Goal: Browse casually

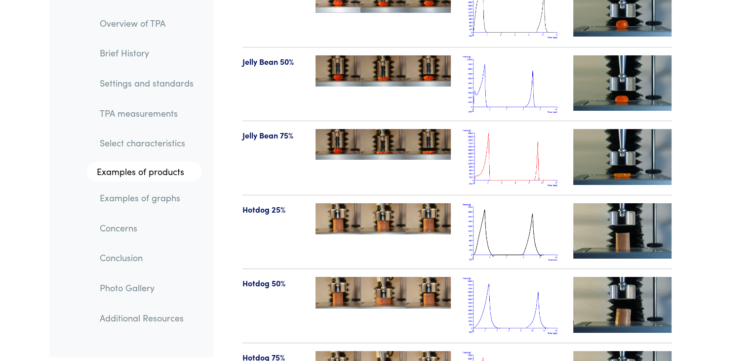
scroll to position [11040, 0]
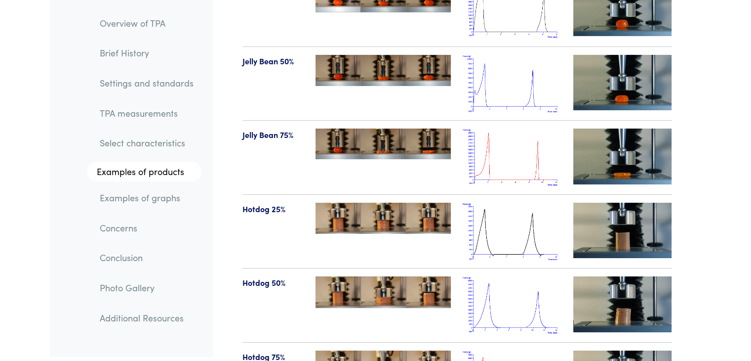
click at [390, 202] on img at bounding box center [383, 217] width 135 height 31
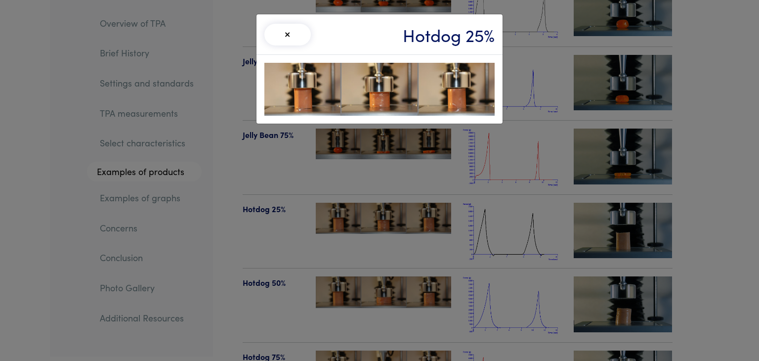
click at [372, 87] on img at bounding box center [379, 89] width 230 height 53
click at [450, 76] on img at bounding box center [379, 89] width 230 height 53
click at [283, 31] on button "×" at bounding box center [287, 35] width 46 height 22
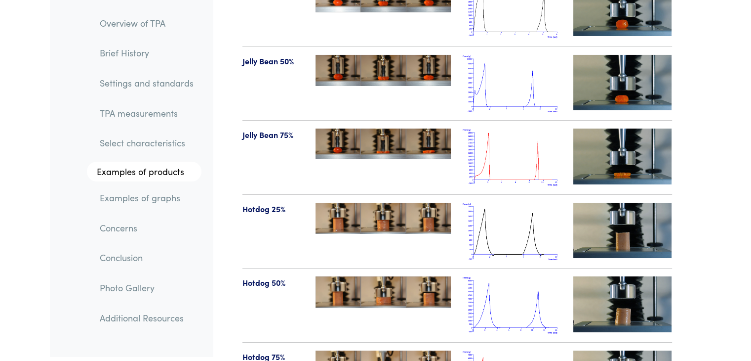
click at [398, 276] on img at bounding box center [383, 292] width 135 height 32
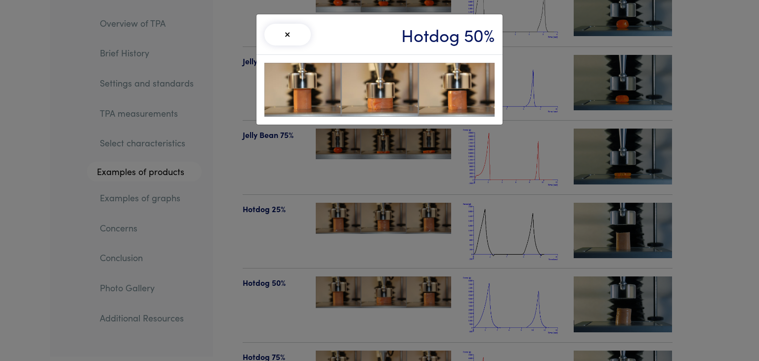
click at [414, 105] on img at bounding box center [379, 90] width 230 height 54
click at [303, 40] on button "×" at bounding box center [287, 35] width 46 height 22
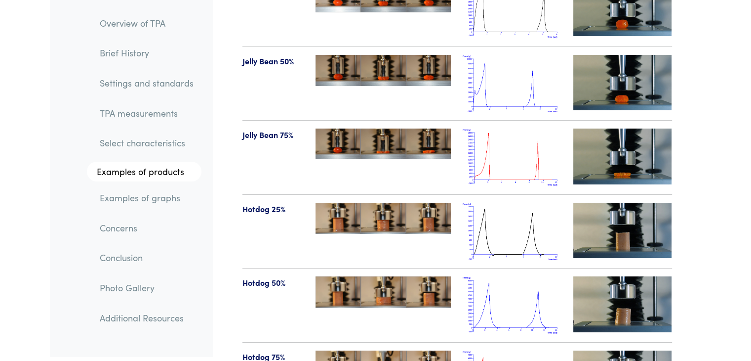
drag, startPoint x: 384, startPoint y: 265, endPoint x: 374, endPoint y: 256, distance: 13.7
click at [374, 276] on img at bounding box center [383, 292] width 135 height 32
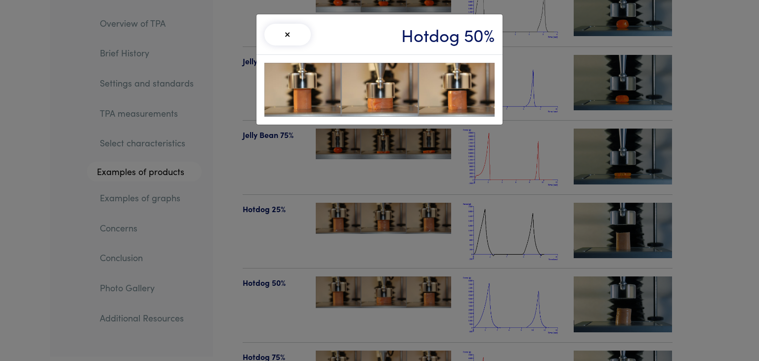
click at [370, 255] on div "× Hotdog 50%" at bounding box center [379, 180] width 759 height 361
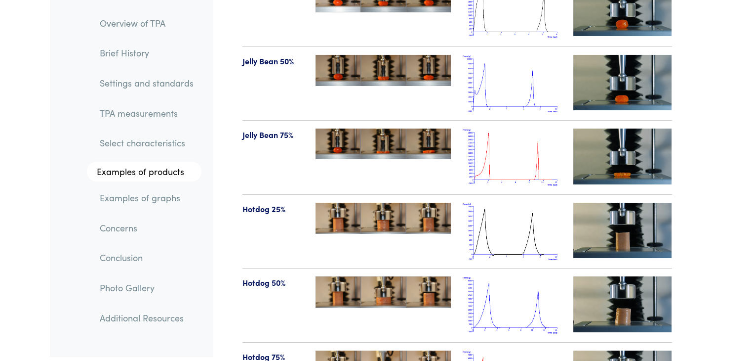
click at [370, 276] on img at bounding box center [383, 292] width 135 height 32
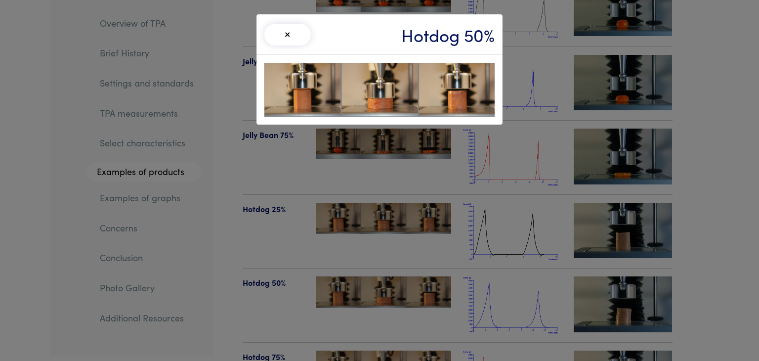
click at [326, 250] on div "× Hotdog 50%" at bounding box center [379, 180] width 759 height 361
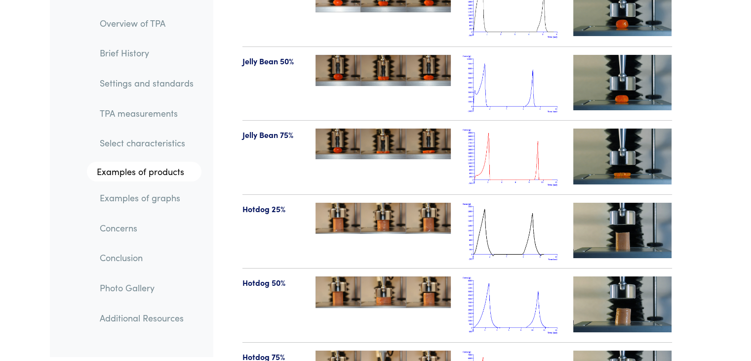
click at [602, 279] on img at bounding box center [622, 303] width 99 height 55
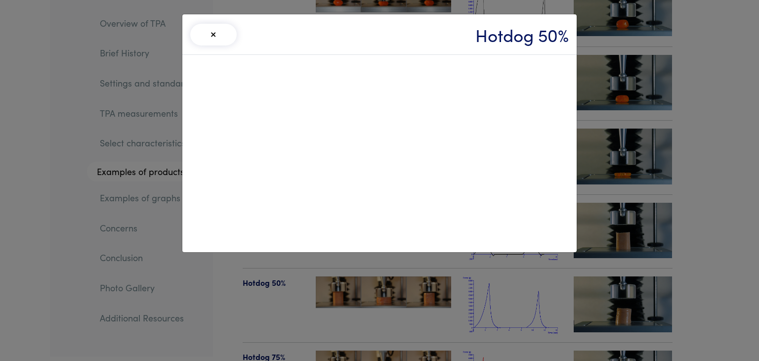
click at [213, 39] on button "×" at bounding box center [213, 35] width 46 height 22
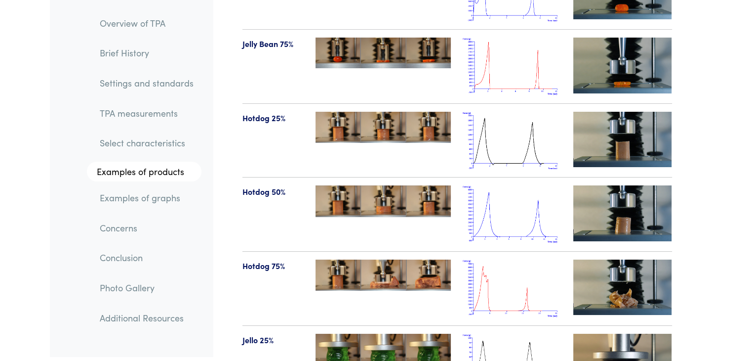
scroll to position [11149, 0]
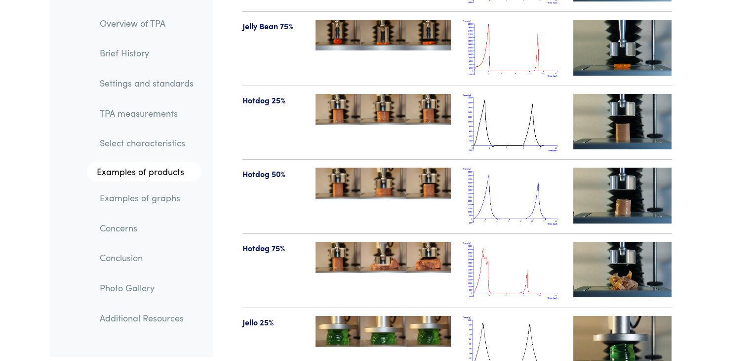
click at [629, 248] on img at bounding box center [622, 268] width 99 height 55
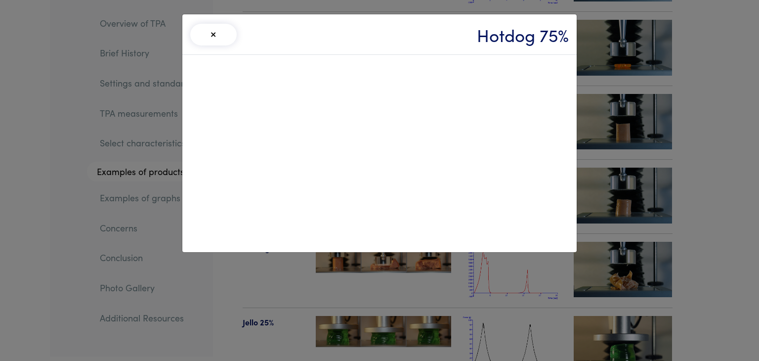
click at [219, 32] on button "×" at bounding box center [213, 35] width 46 height 22
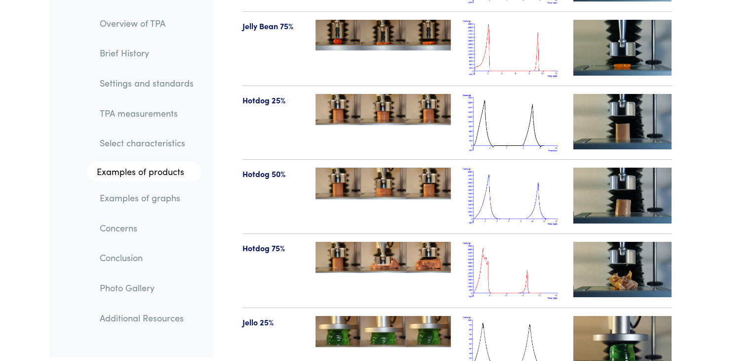
click at [630, 316] on img at bounding box center [622, 343] width 99 height 55
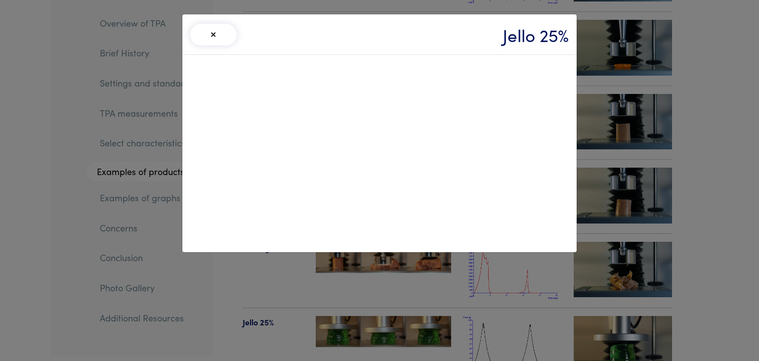
click at [210, 43] on button "×" at bounding box center [213, 35] width 46 height 22
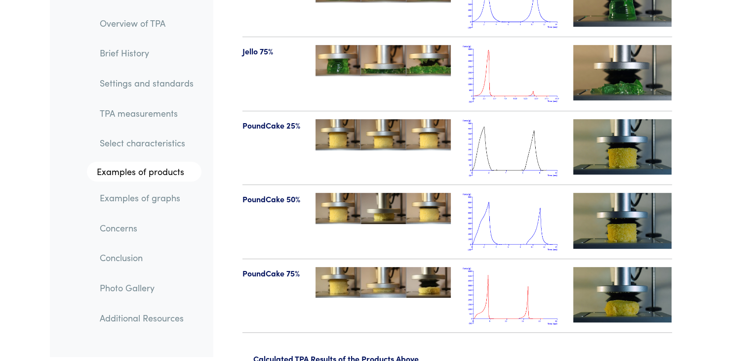
scroll to position [11570, 0]
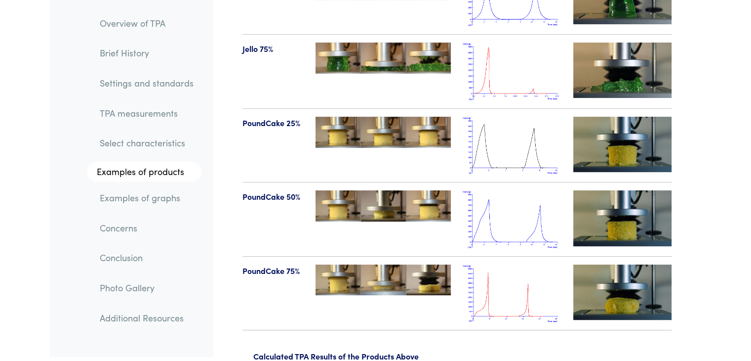
click at [606, 265] on img at bounding box center [622, 291] width 99 height 55
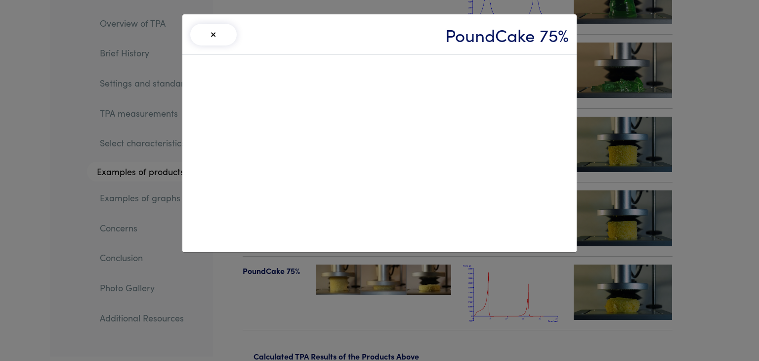
click at [210, 40] on button "×" at bounding box center [213, 35] width 46 height 22
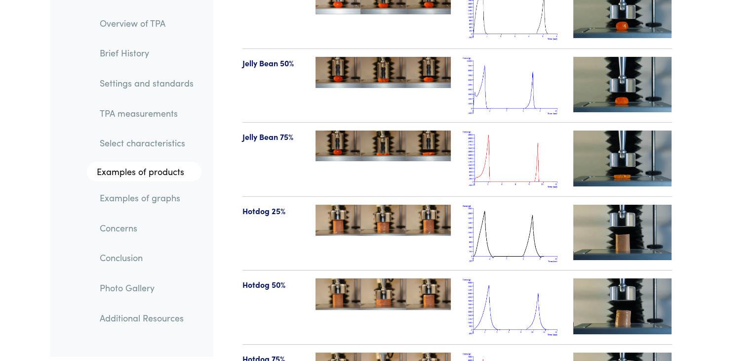
scroll to position [10984, 0]
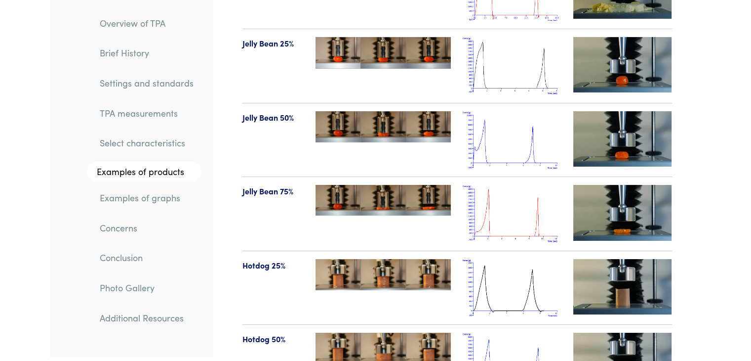
click at [646, 186] on img at bounding box center [622, 212] width 99 height 55
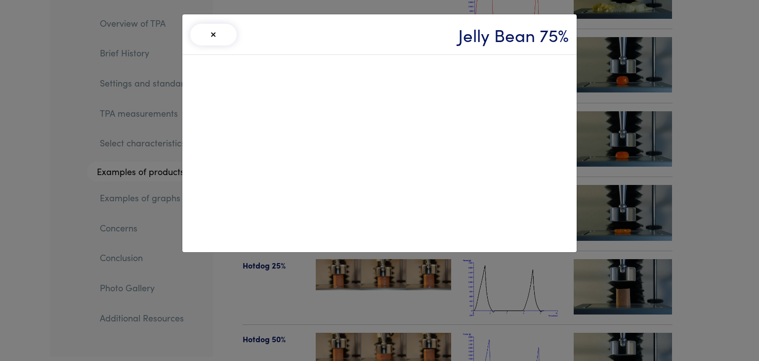
click at [210, 33] on button "×" at bounding box center [213, 35] width 46 height 22
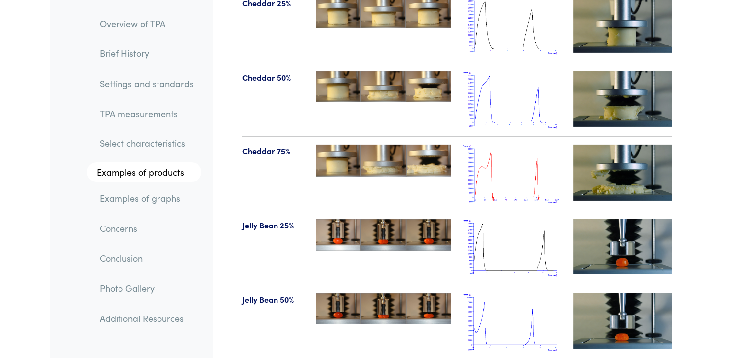
scroll to position [10801, 0]
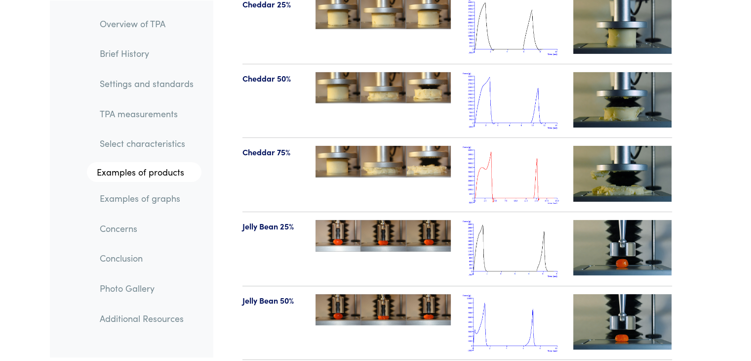
click at [617, 151] on img at bounding box center [622, 173] width 99 height 55
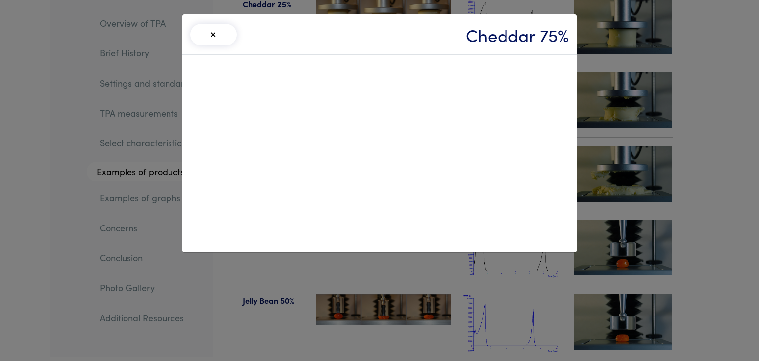
click at [209, 32] on button "×" at bounding box center [213, 35] width 46 height 22
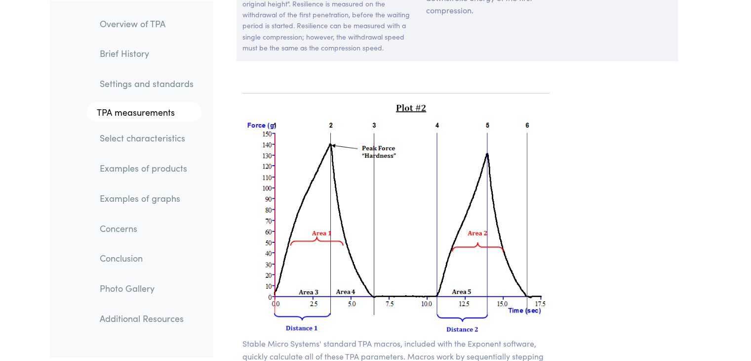
scroll to position [7056, 0]
